Goal: Consume media (video, audio): Consume media (video, audio)

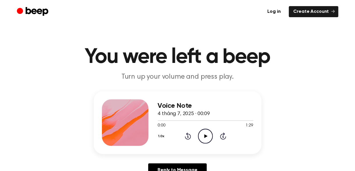
click at [210, 136] on icon "Play Audio" at bounding box center [205, 136] width 15 height 15
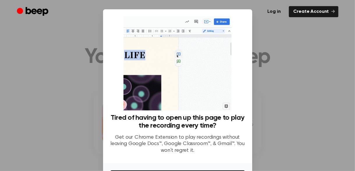
click at [266, 71] on div at bounding box center [177, 85] width 355 height 171
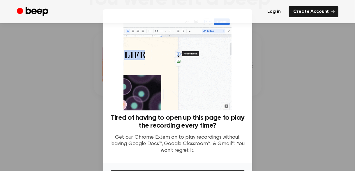
scroll to position [29, 0]
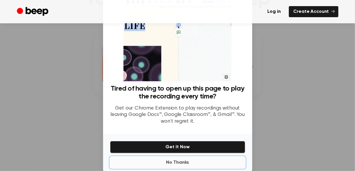
click at [177, 165] on button "No Thanks" at bounding box center [177, 163] width 135 height 12
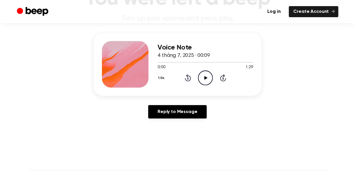
click at [203, 79] on icon "Play Audio" at bounding box center [205, 77] width 15 height 15
click at [192, 77] on div "1.0x Rewind 5 seconds Pause Audio Skip 5 seconds" at bounding box center [205, 77] width 95 height 15
click at [189, 77] on icon "Rewind 5 seconds" at bounding box center [187, 78] width 6 height 8
click at [269, 125] on main "You were left a beep Turn up your volume and press play. Voice Note 4 tháng 7, …" at bounding box center [177, 121] width 355 height 359
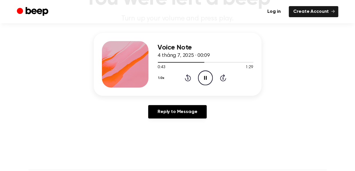
click at [203, 75] on icon "Pause Audio" at bounding box center [205, 77] width 15 height 15
click at [206, 76] on icon "Play Audio" at bounding box center [205, 77] width 15 height 15
